Goal: Obtain resource: Obtain resource

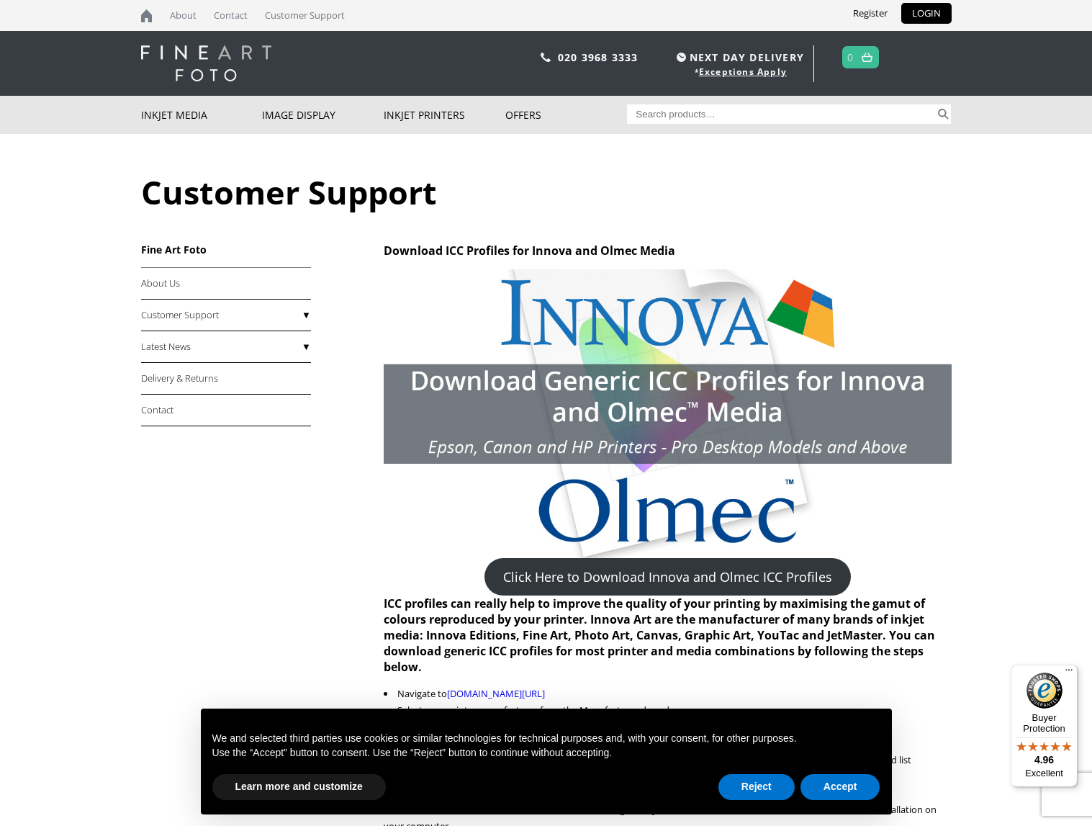
scroll to position [229, 0]
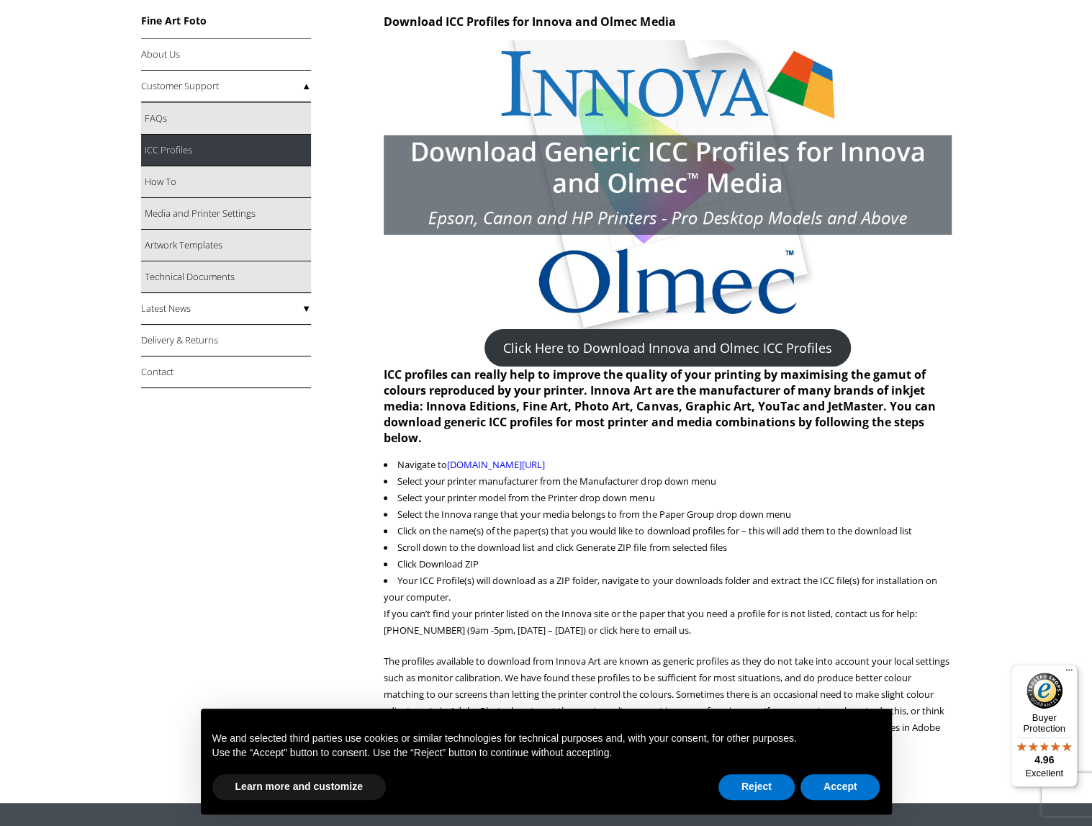
click at [178, 150] on link "ICC Profiles" at bounding box center [226, 151] width 170 height 32
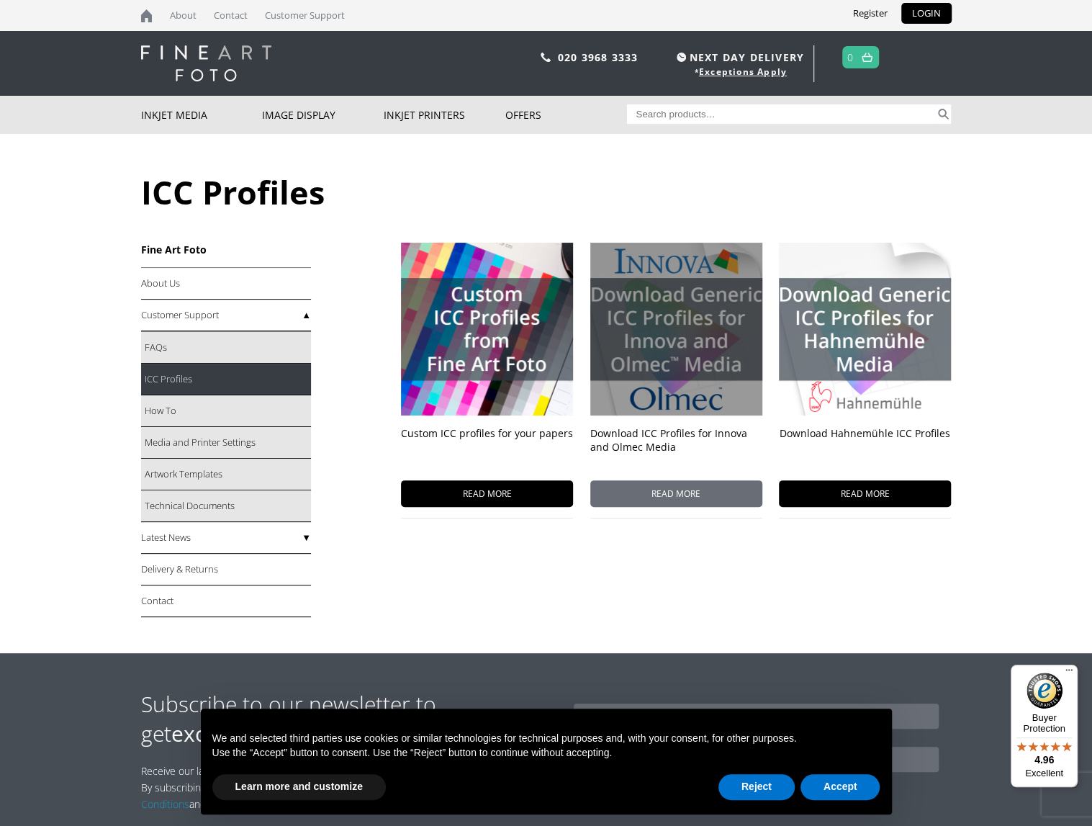
click at [667, 336] on div at bounding box center [676, 329] width 172 height 173
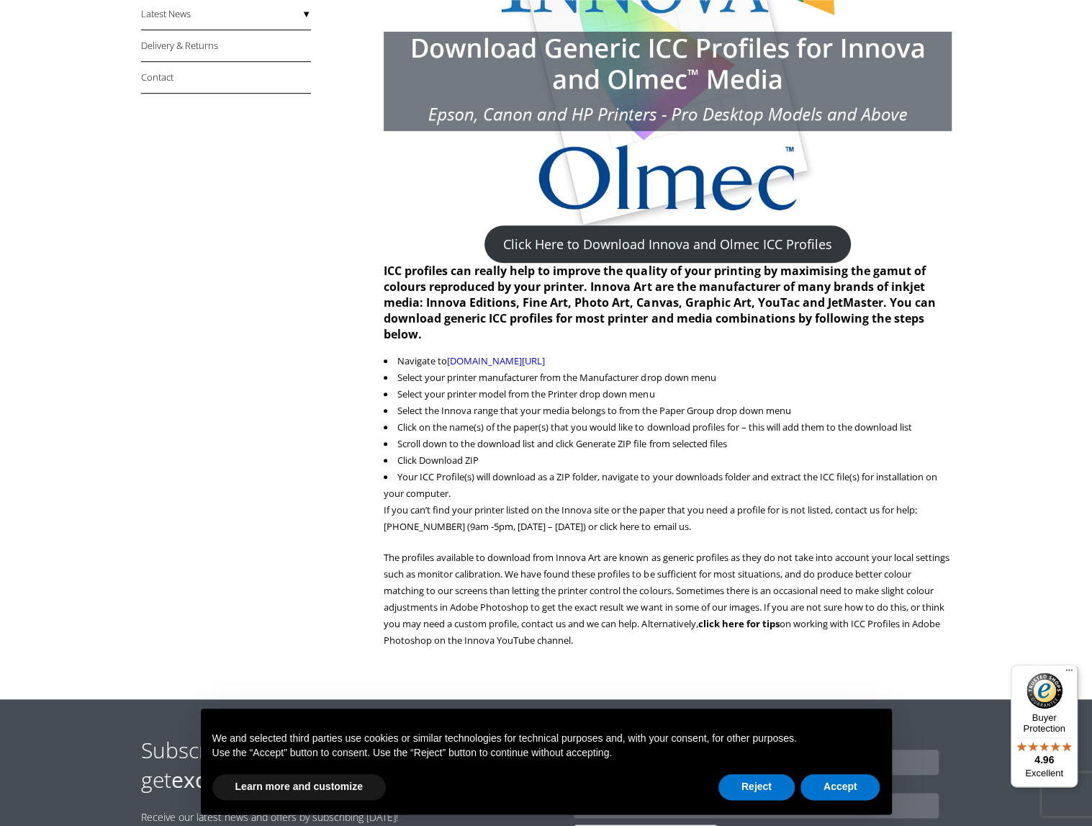
scroll to position [458, 0]
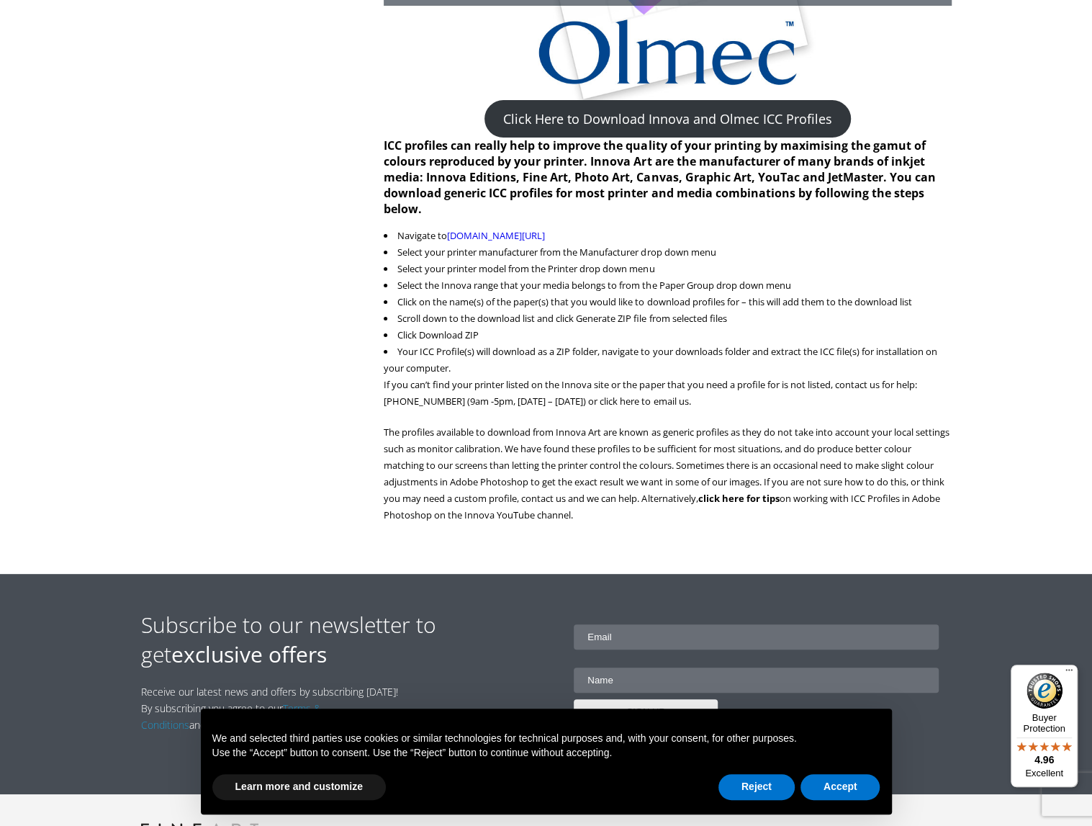
click at [684, 116] on link "Click Here to Download Innova and Olmec ICC Profiles" at bounding box center [668, 118] width 366 height 37
click at [665, 112] on link "Click Here to Download Innova and Olmec ICC Profiles" at bounding box center [668, 118] width 366 height 37
